Goal: Transaction & Acquisition: Download file/media

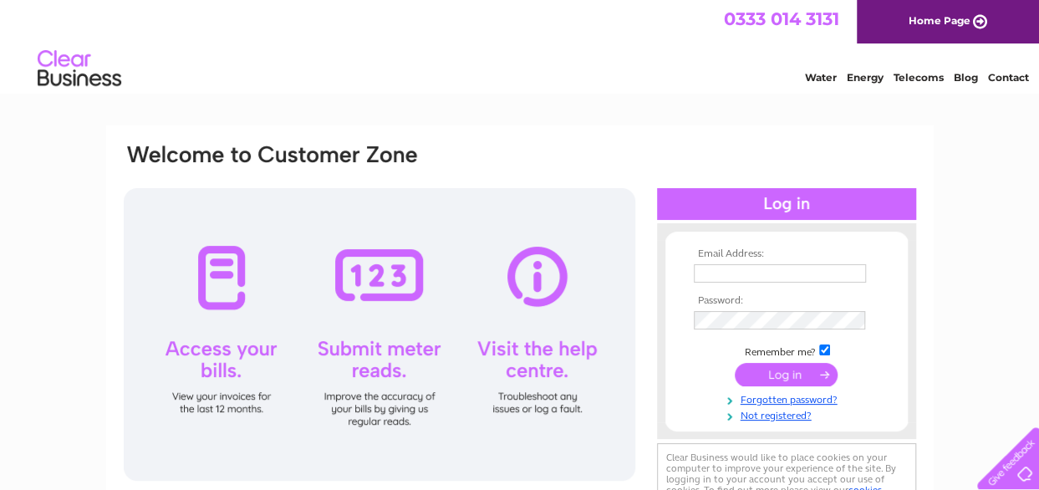
type input "agatha.hazelgrove@fishergerman.co.uk"
click at [763, 369] on input "submit" at bounding box center [786, 374] width 103 height 23
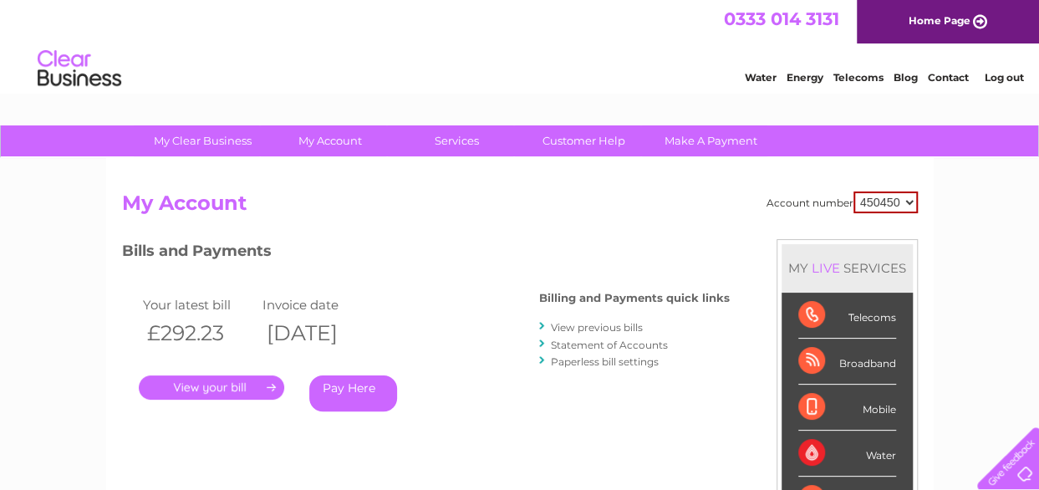
click at [618, 327] on link "View previous bills" at bounding box center [597, 327] width 92 height 13
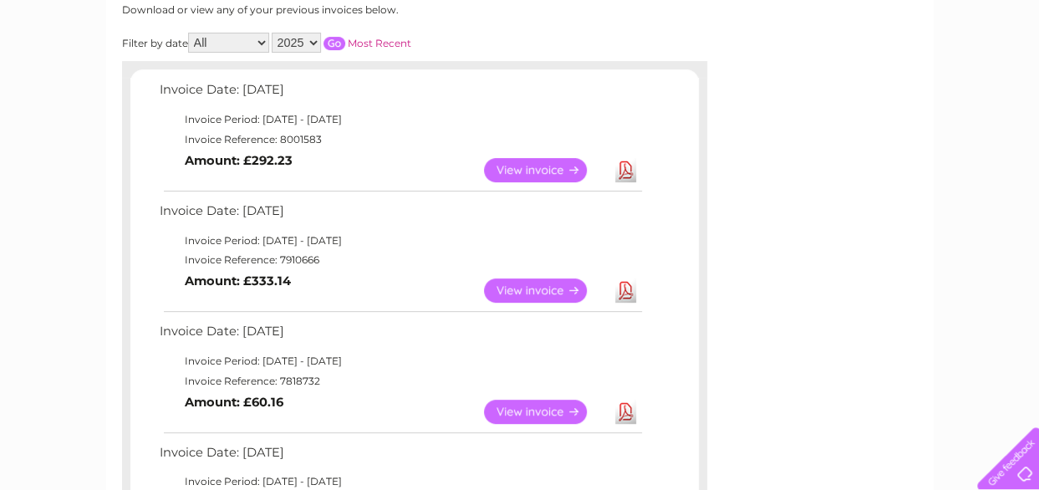
scroll to position [235, 0]
click at [557, 288] on link "View" at bounding box center [545, 290] width 123 height 24
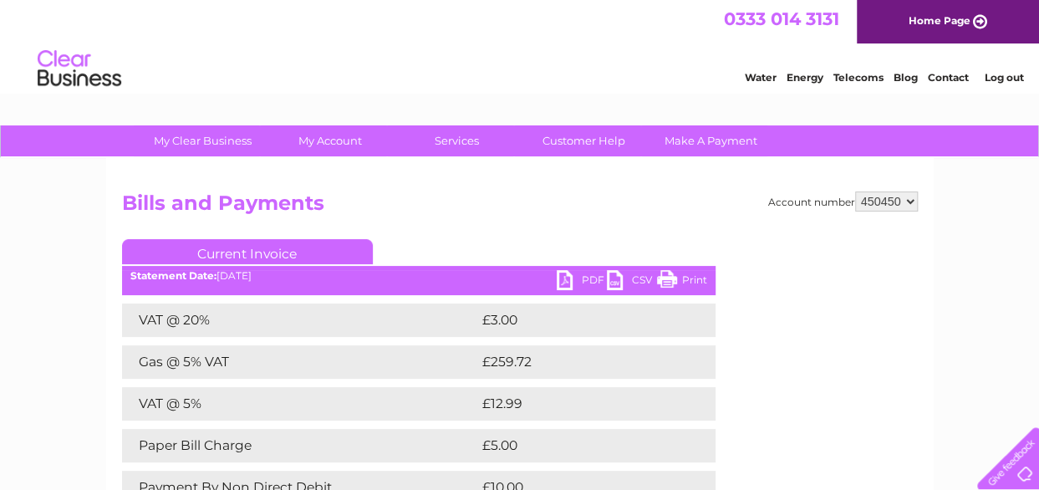
click at [570, 290] on link "PDF" at bounding box center [582, 282] width 50 height 24
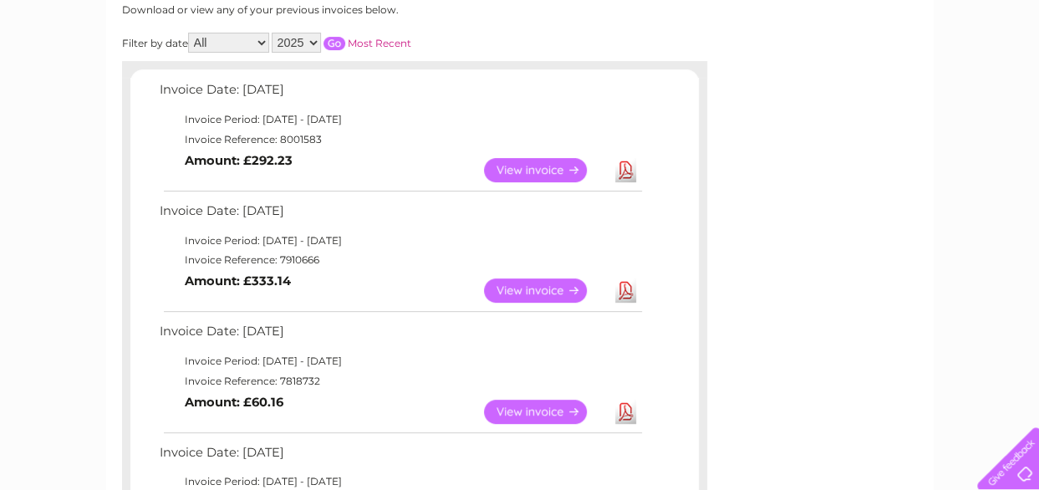
click at [629, 406] on link "Download" at bounding box center [625, 412] width 21 height 24
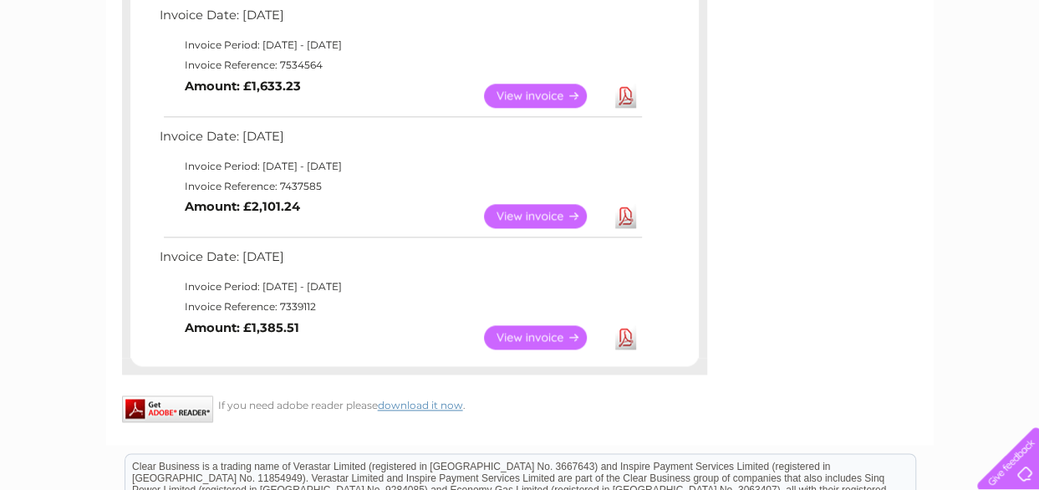
scroll to position [914, 0]
